Goal: Navigation & Orientation: Find specific page/section

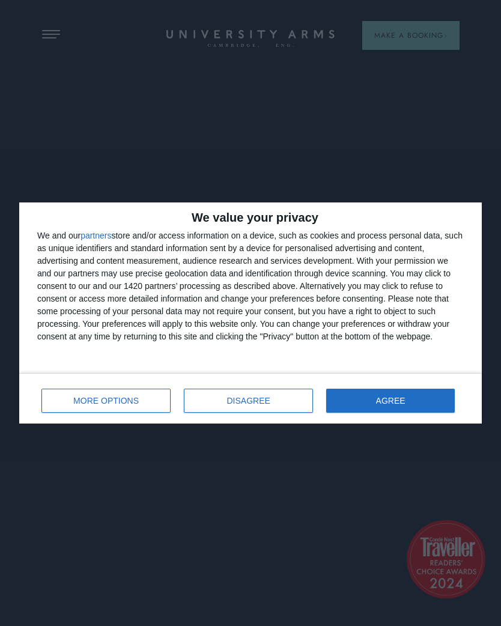
click at [412, 393] on button "AGREE" at bounding box center [390, 401] width 129 height 24
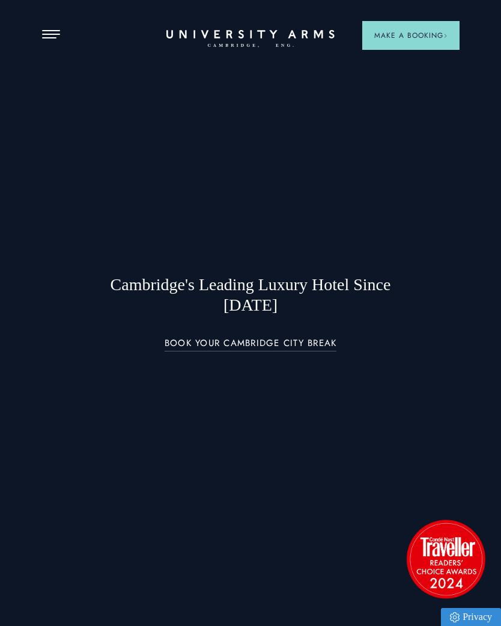
click at [52, 32] on button "Open Menu" at bounding box center [51, 35] width 18 height 10
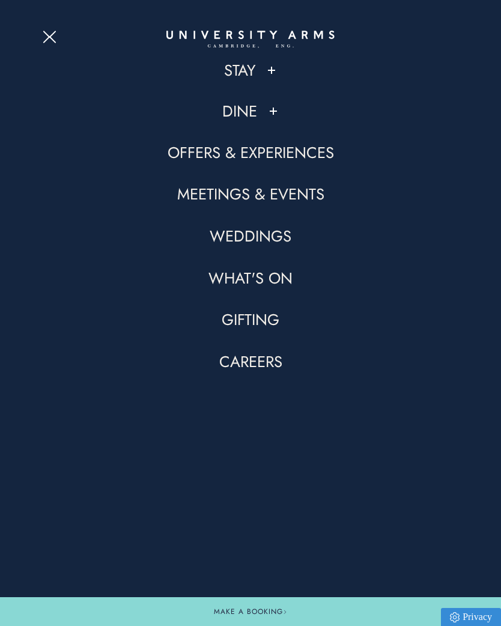
click at [268, 112] on button at bounding box center [274, 111] width 12 height 12
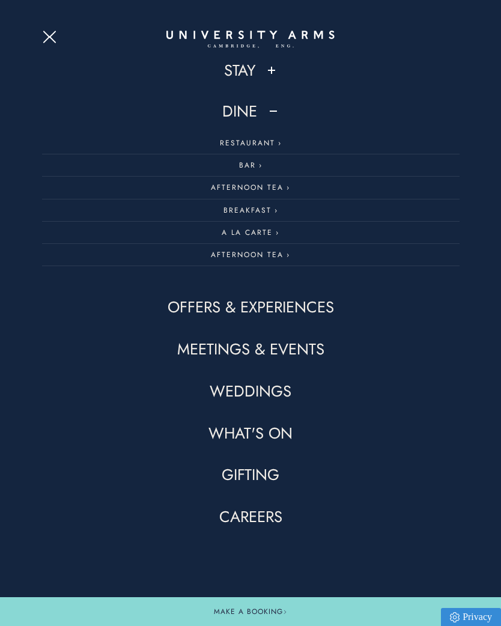
click at [248, 164] on link "Bar" at bounding box center [251, 165] width 418 height 22
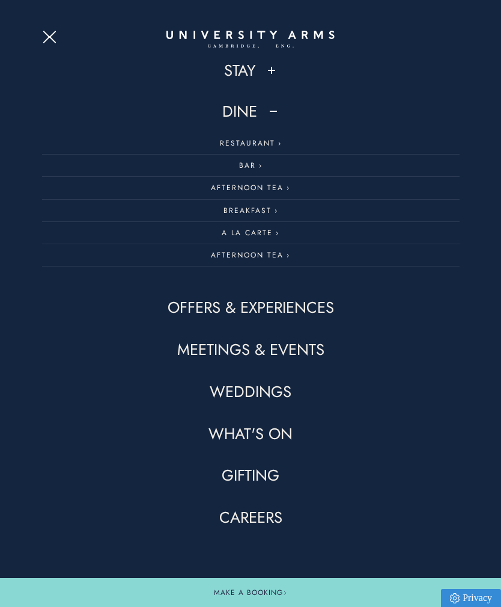
click at [235, 141] on link "Restaurant" at bounding box center [251, 143] width 418 height 22
click at [259, 188] on link "Afternoon Tea" at bounding box center [251, 188] width 418 height 22
click at [250, 204] on link "Breakfast" at bounding box center [251, 211] width 418 height 22
